Goal: Check status: Check status

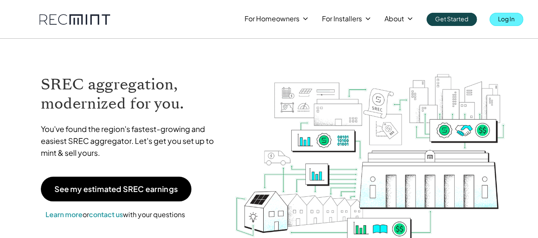
click at [515, 16] on link "Log In" at bounding box center [506, 19] width 34 height 13
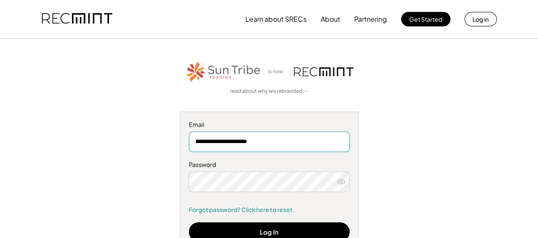
click at [272, 132] on input "**********" at bounding box center [269, 141] width 161 height 20
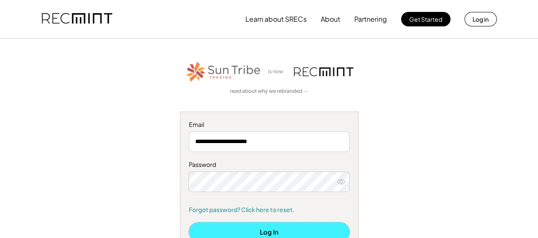
click at [295, 229] on button "Log In" at bounding box center [269, 231] width 161 height 19
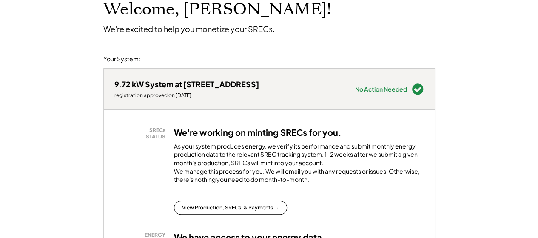
scroll to position [85, 0]
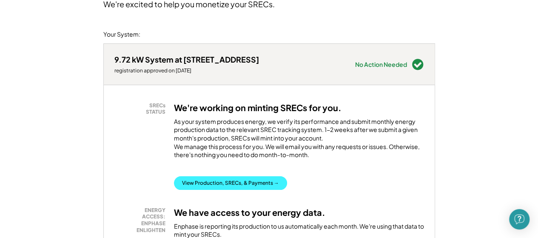
click at [251, 190] on button "View Production, SRECs, & Payments →" at bounding box center [230, 183] width 113 height 14
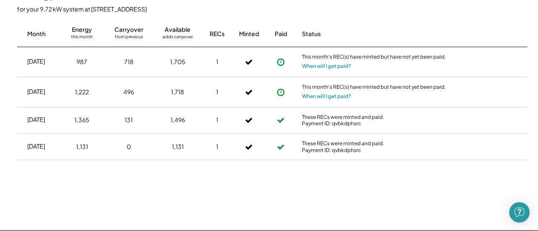
scroll to position [213, 0]
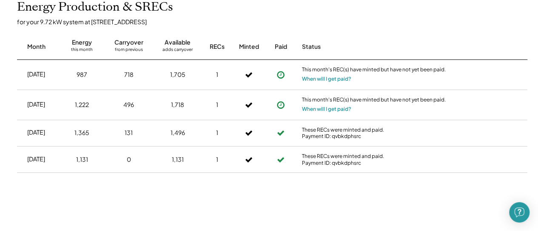
drag, startPoint x: 278, startPoint y: 102, endPoint x: 279, endPoint y: 96, distance: 5.5
click at [279, 102] on icon at bounding box center [280, 105] width 9 height 9
click at [279, 63] on div "Sep 2025 987 718 1,705 1 This month's REC(s) have minted but have not yet been …" at bounding box center [272, 75] width 510 height 30
click at [313, 107] on button "When will I get paid?" at bounding box center [326, 109] width 49 height 9
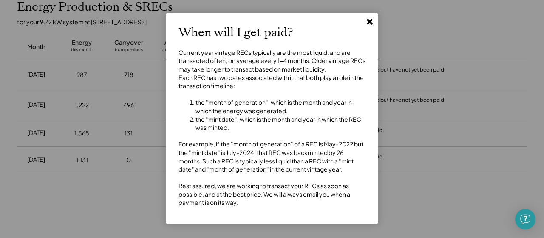
click at [371, 17] on icon at bounding box center [370, 21] width 9 height 9
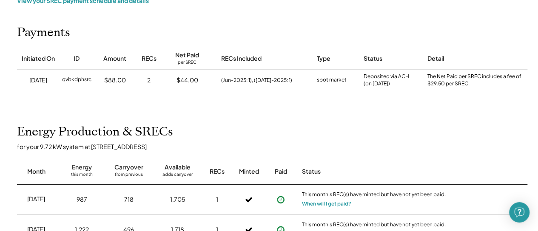
scroll to position [0, 0]
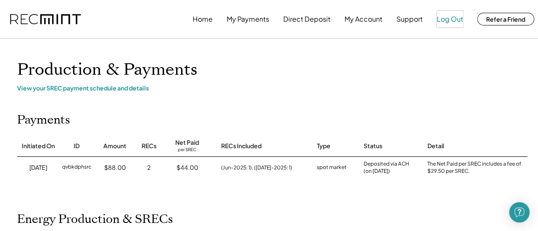
click at [455, 18] on button "Log Out" at bounding box center [450, 19] width 26 height 17
